Goal: Find specific page/section: Find specific page/section

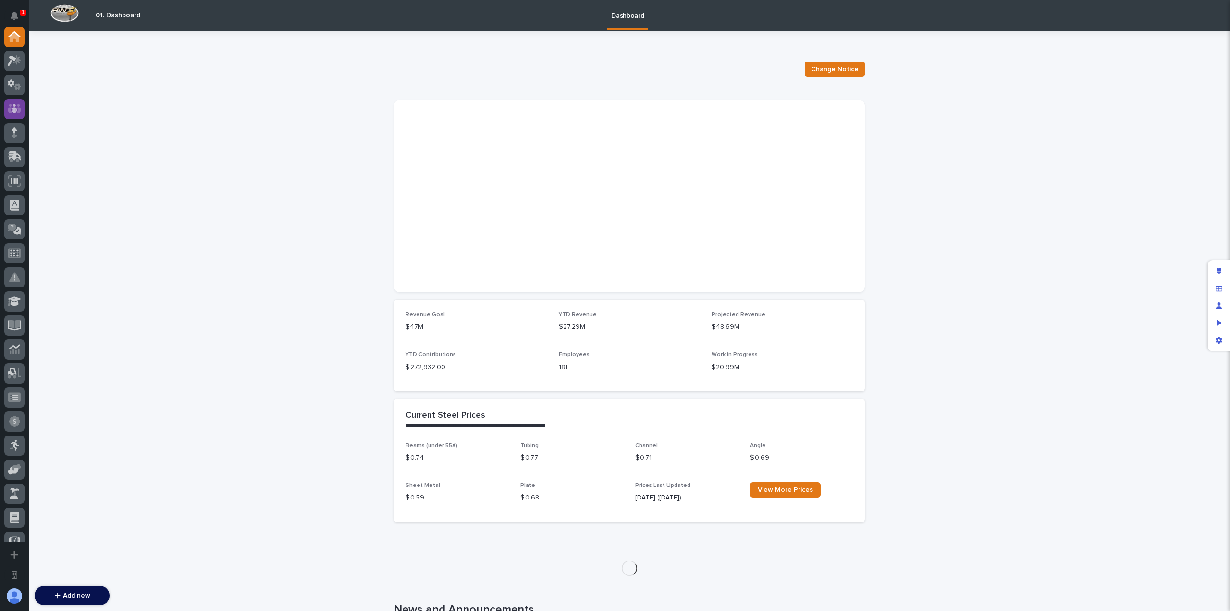
click at [14, 108] on icon at bounding box center [15, 109] width 6 height 10
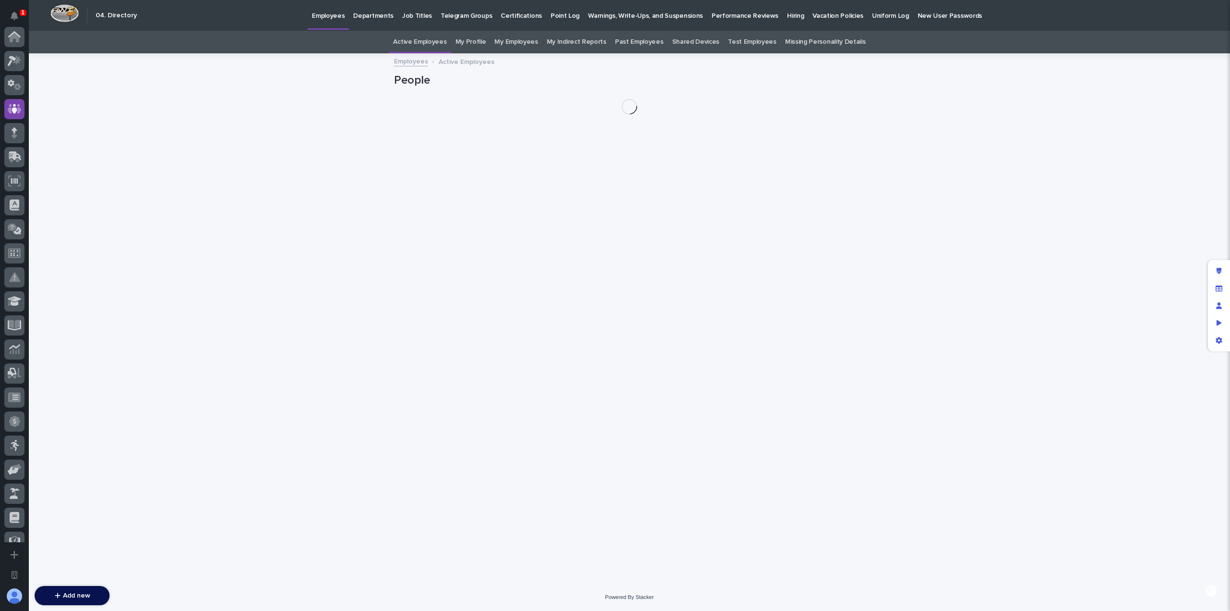
scroll to position [72, 0]
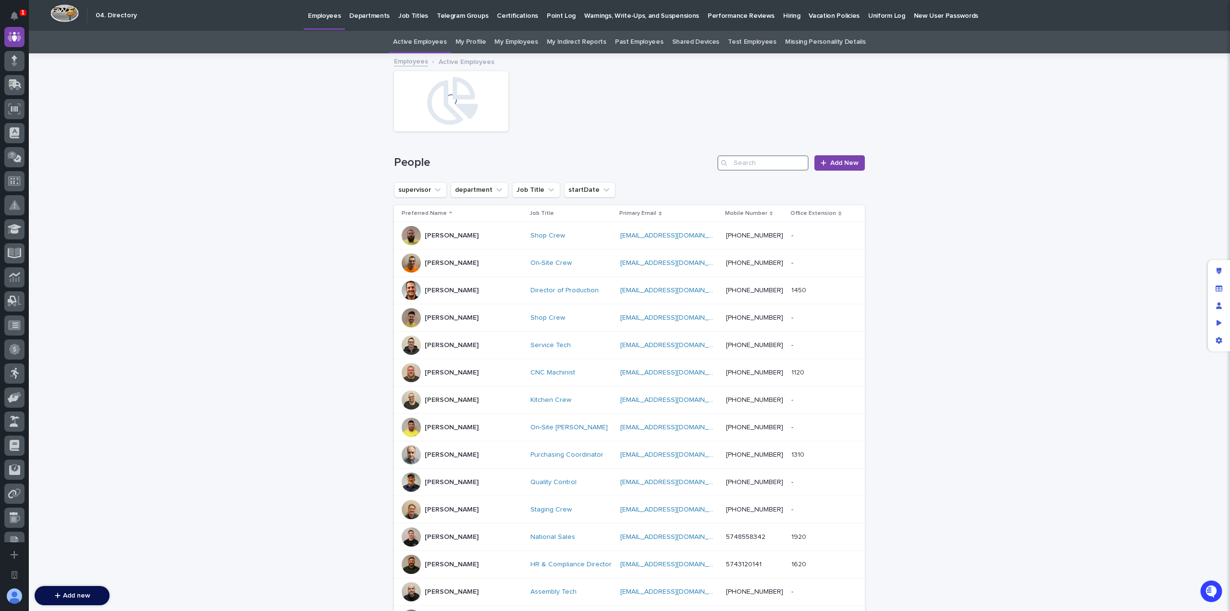
click at [758, 159] on input "Search" at bounding box center [762, 162] width 91 height 15
type input "trev"
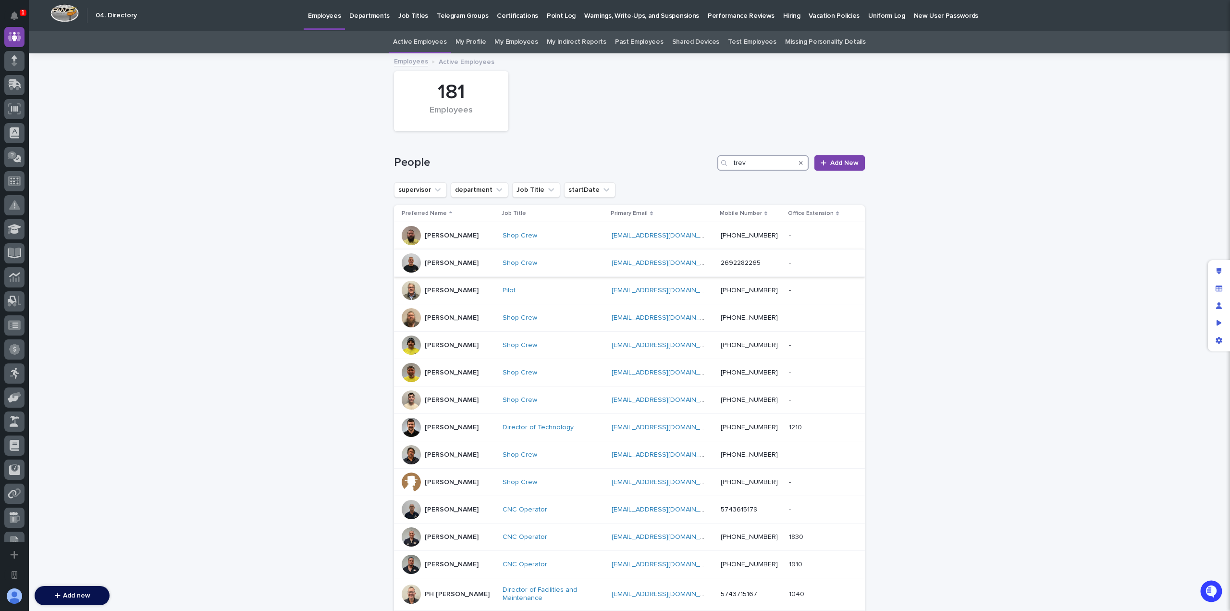
scroll to position [187, 0]
